Goal: Use online tool/utility: Utilize a website feature to perform a specific function

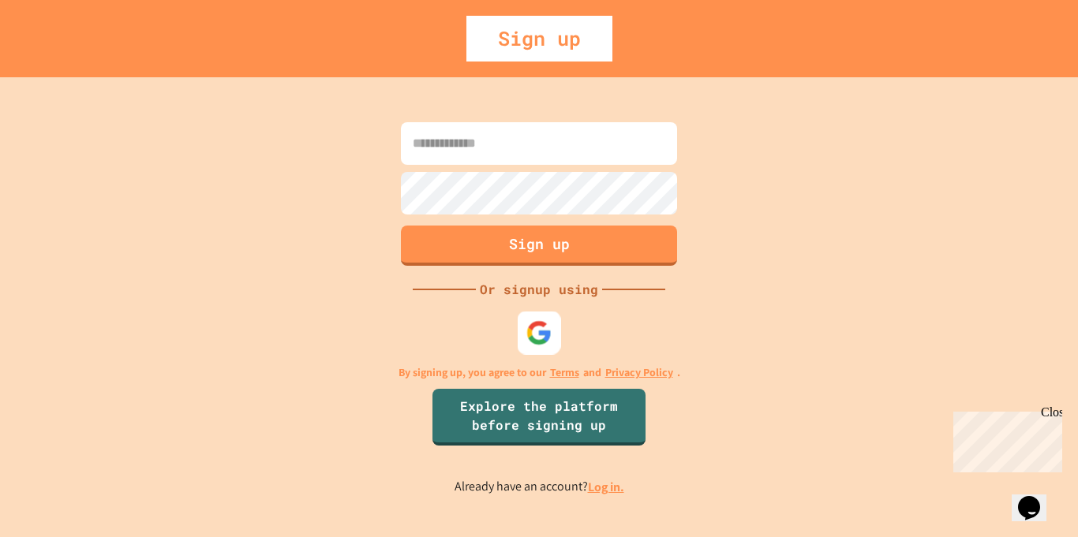
click at [532, 339] on img at bounding box center [539, 332] width 26 height 26
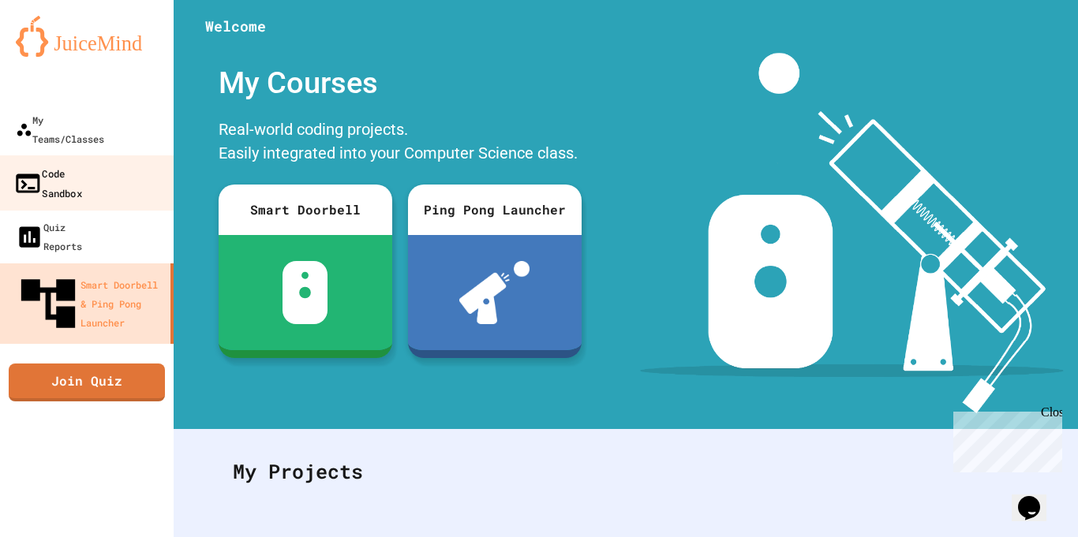
click at [82, 163] on div "Code Sandbox" at bounding box center [47, 182] width 69 height 39
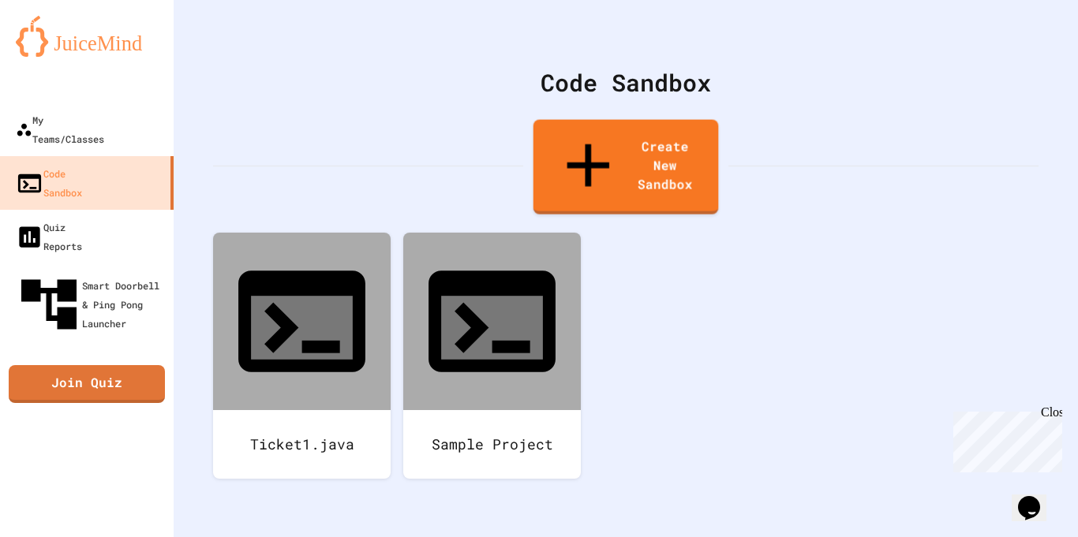
click at [595, 163] on div "Code Sandbox Create New Sandbox Ticket1.java Sample Project" at bounding box center [626, 268] width 904 height 537
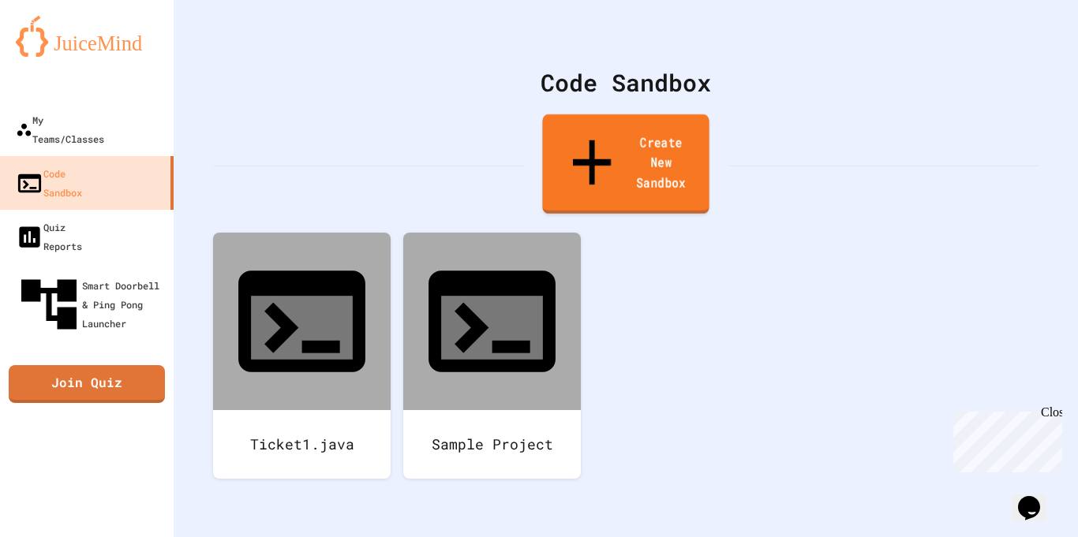
click at [616, 136] on link "Create New Sandbox" at bounding box center [625, 163] width 166 height 99
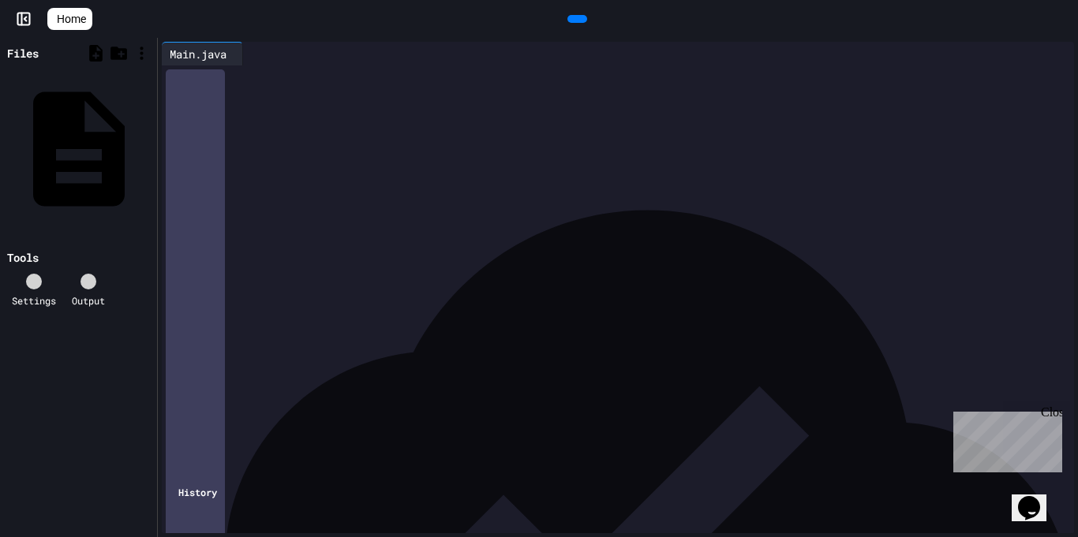
drag, startPoint x: 241, startPoint y: 108, endPoint x: 464, endPoint y: 109, distance: 223.2
click at [464, 109] on div "**********" at bounding box center [629, 108] width 888 height 16
click at [575, 19] on icon at bounding box center [575, 19] width 0 height 0
